Goal: Navigation & Orientation: Find specific page/section

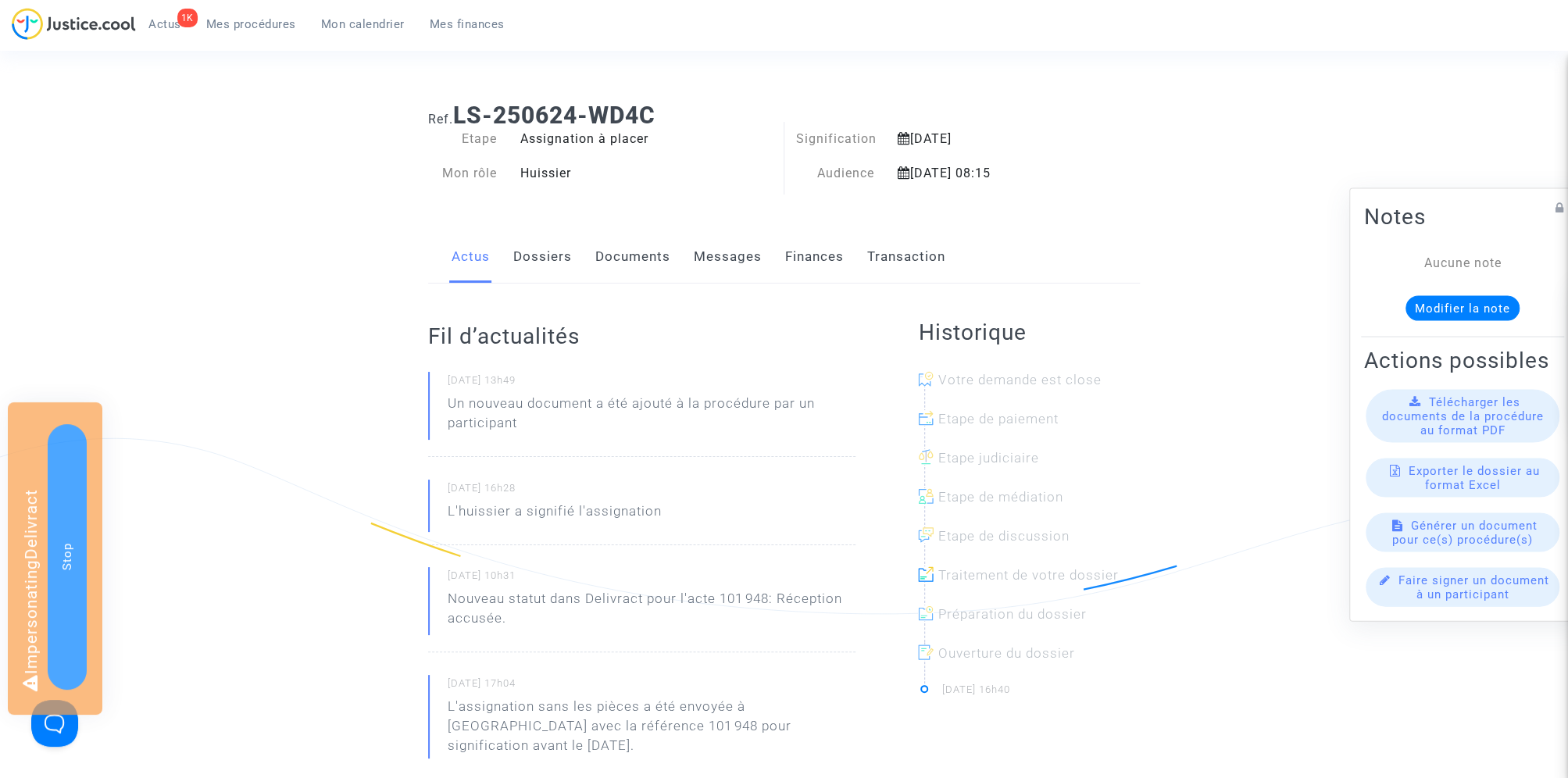
click at [635, 247] on link "Documents" at bounding box center [633, 257] width 75 height 51
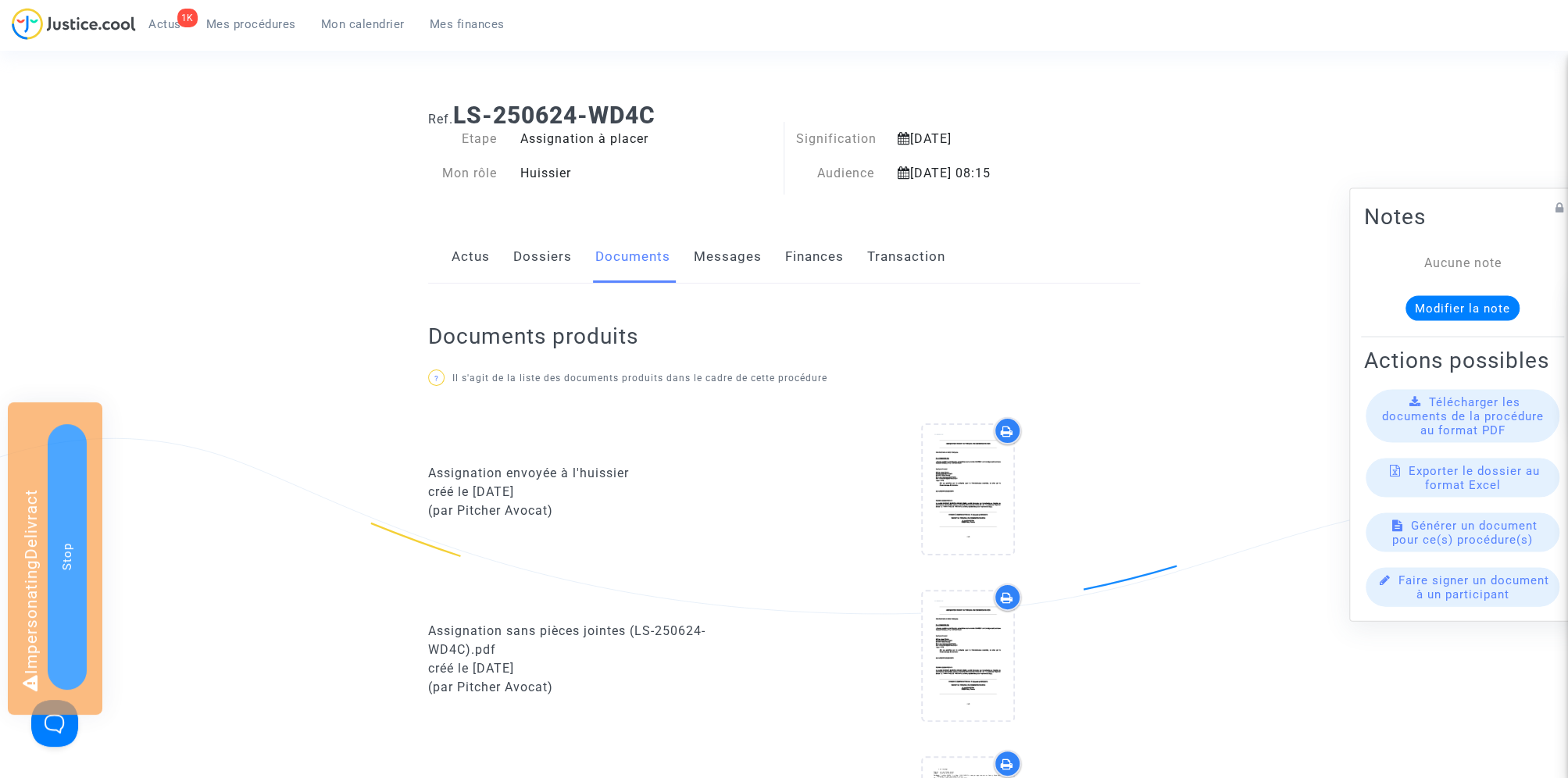
click at [850, 240] on div "Actus Dossiers Documents Messages Finances Transaction" at bounding box center [784, 257] width 712 height 52
click at [823, 244] on link "Finances" at bounding box center [814, 257] width 59 height 51
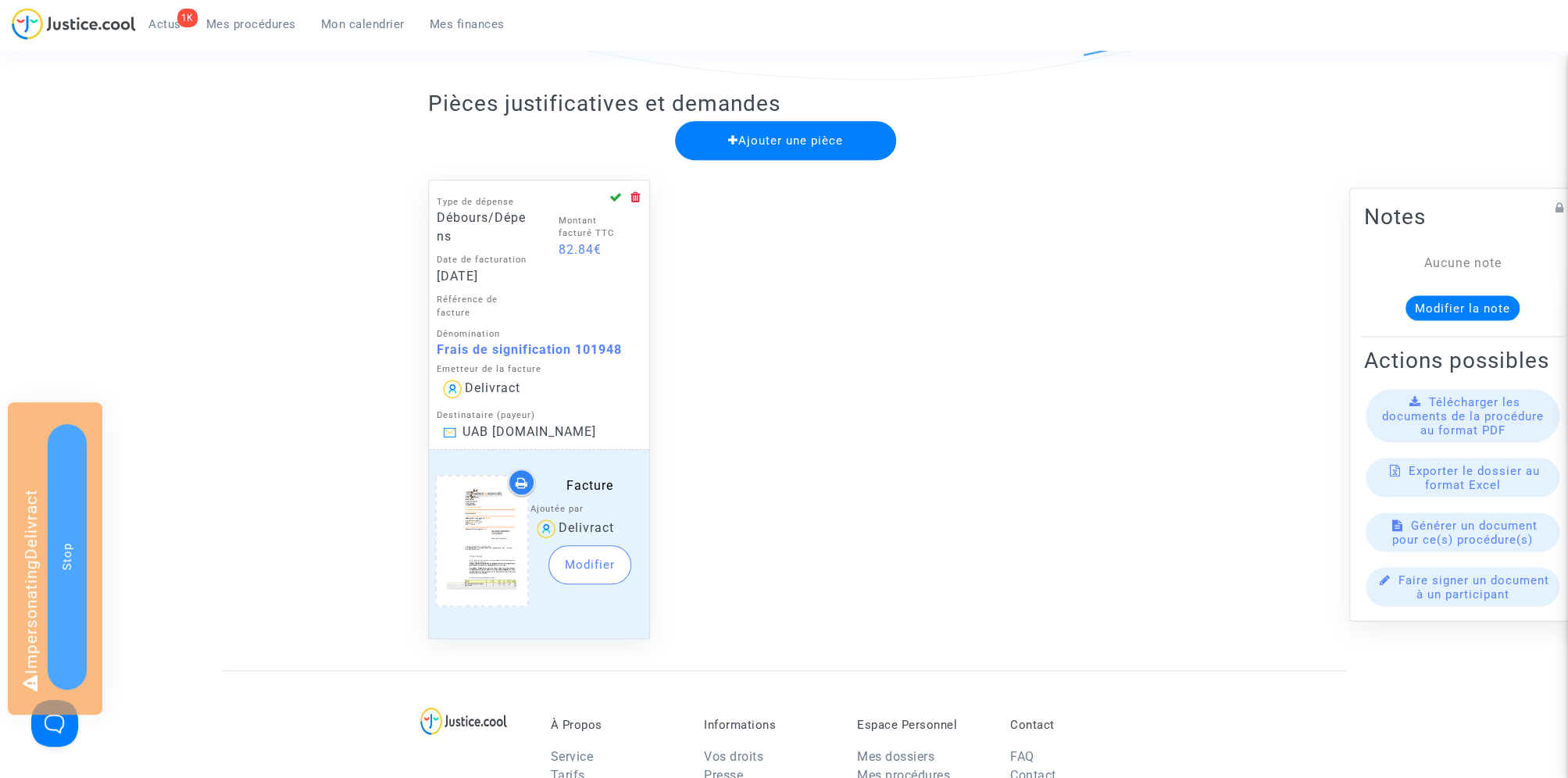
scroll to position [491, 0]
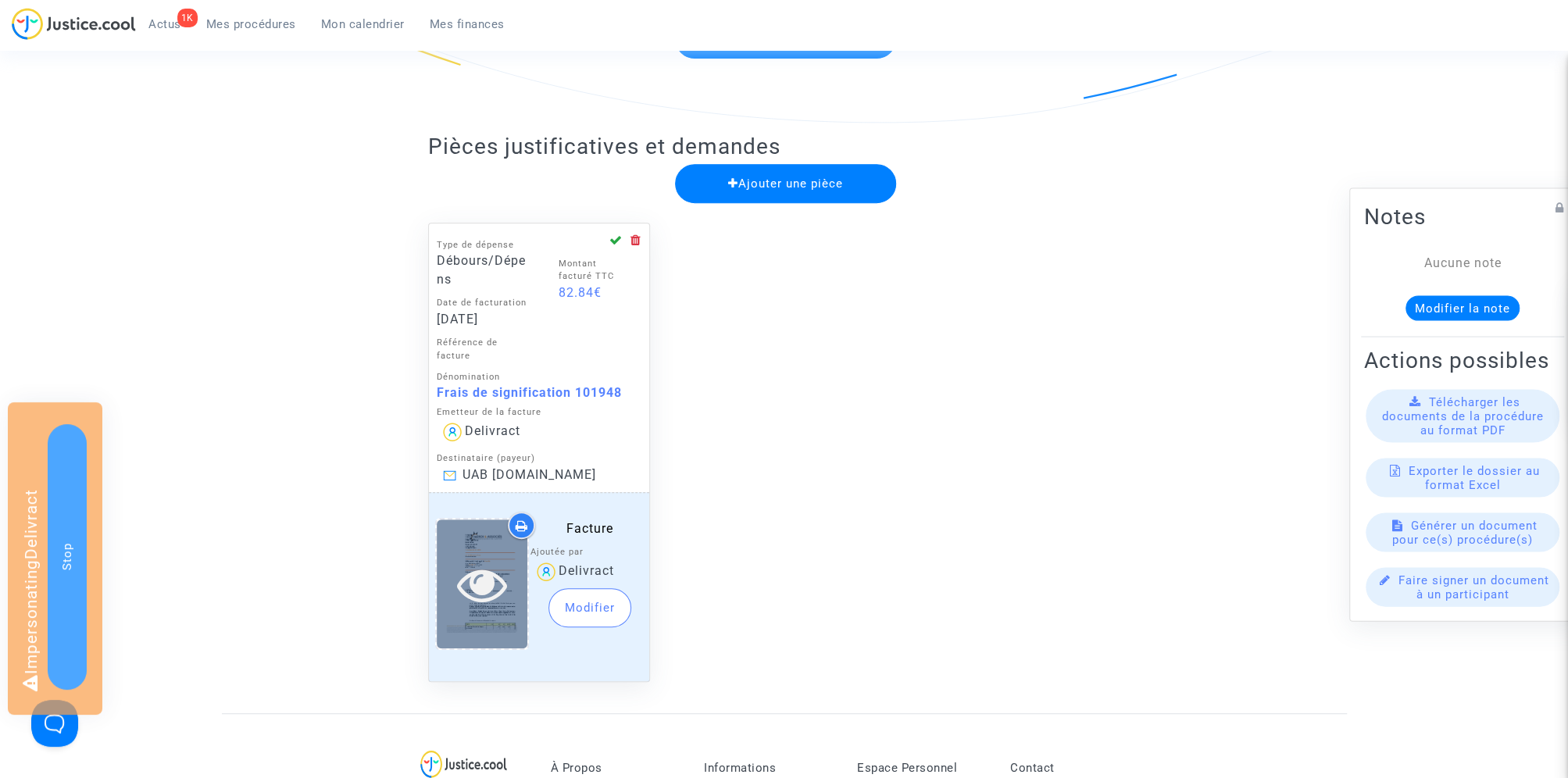
click at [484, 587] on icon at bounding box center [481, 584] width 50 height 50
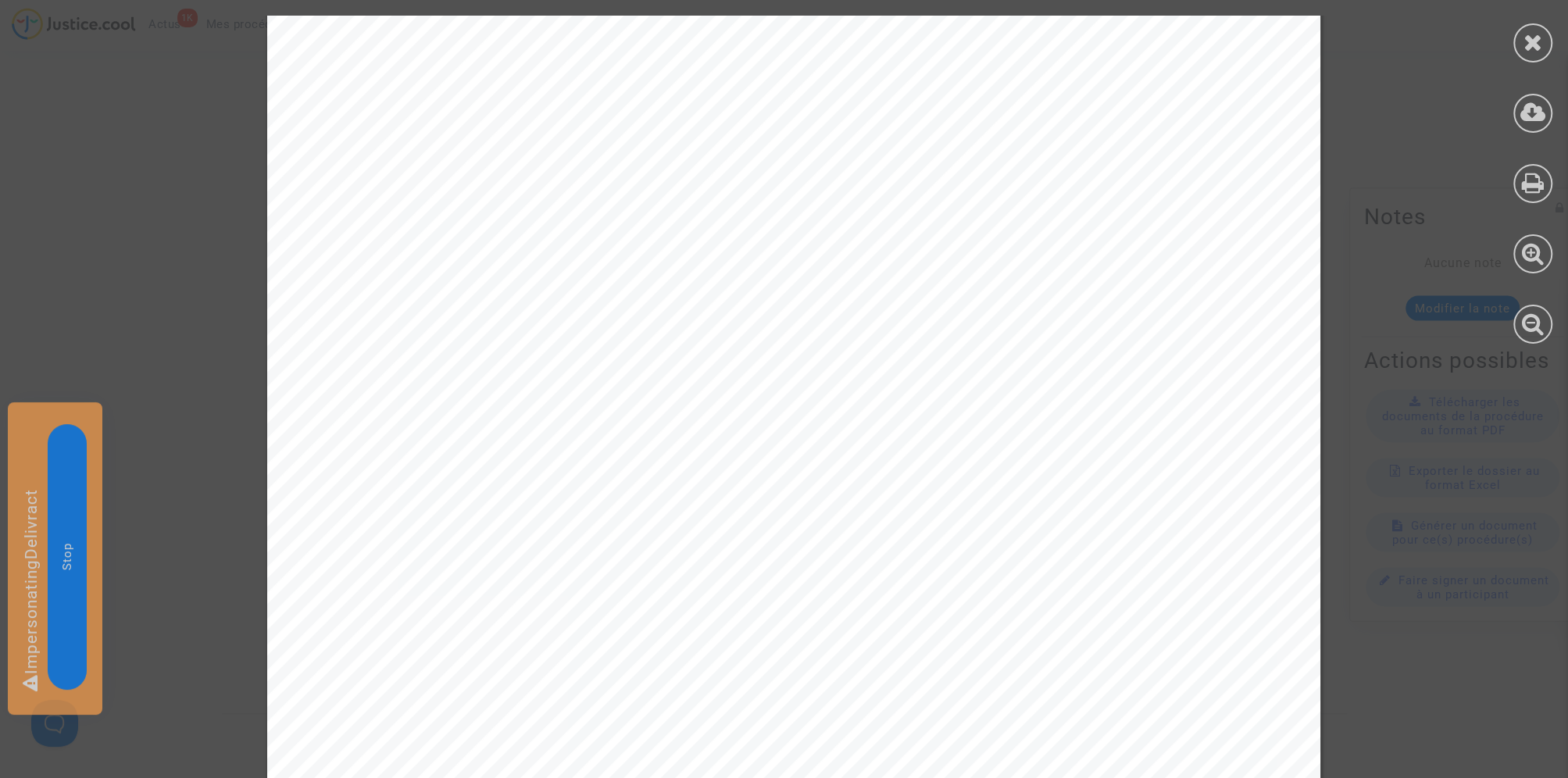
scroll to position [1603, 0]
click at [1535, 60] on div at bounding box center [1532, 43] width 39 height 39
